Goal: Use online tool/utility: Utilize a website feature to perform a specific function

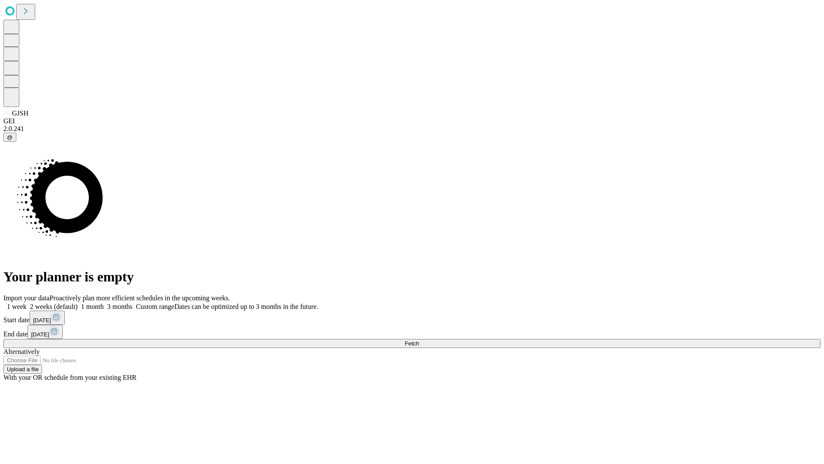
click at [419, 340] on span "Fetch" at bounding box center [412, 343] width 14 height 6
